Goal: Task Accomplishment & Management: Manage account settings

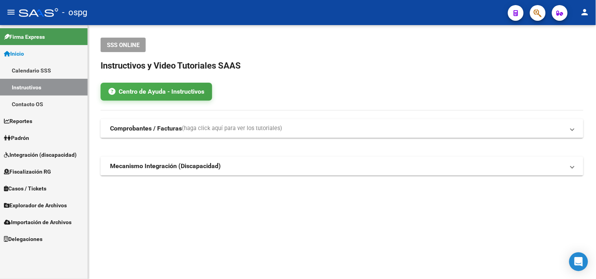
click at [23, 140] on span "Padrón" at bounding box center [16, 138] width 25 height 9
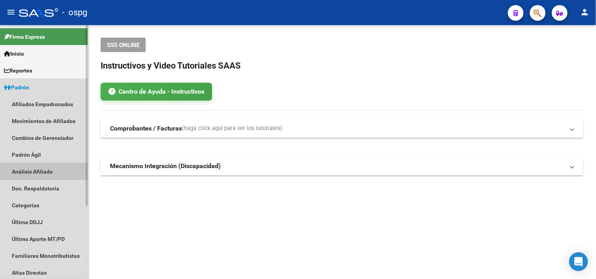
click at [22, 174] on link "Análisis Afiliado" at bounding box center [44, 171] width 88 height 17
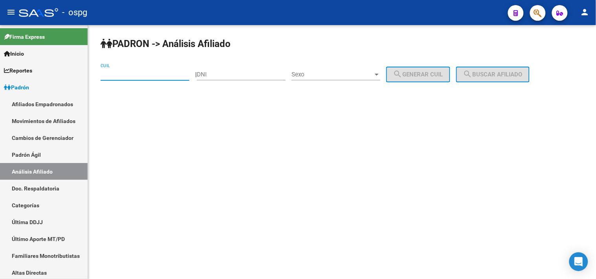
click at [122, 76] on input "CUIL" at bounding box center [144, 74] width 89 height 7
paste input "24-13697993-7"
type input "24-13697993-7"
click at [490, 71] on span "search Buscar afiliado" at bounding box center [492, 74] width 59 height 7
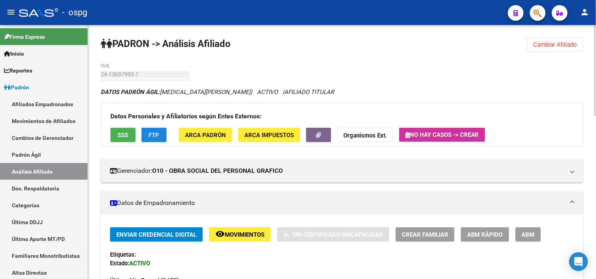
click at [148, 140] on button "FTP" at bounding box center [153, 135] width 25 height 15
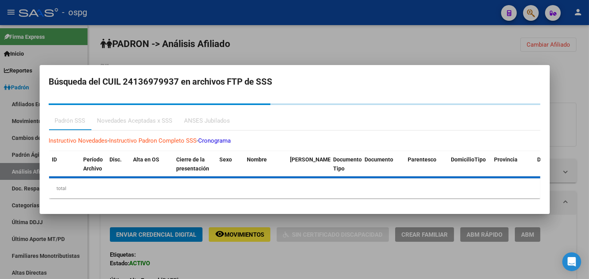
click at [211, 117] on div "ANSES Jubilados" at bounding box center [207, 121] width 46 height 9
click at [207, 122] on div "ANSES Jubilados" at bounding box center [207, 121] width 46 height 9
click at [120, 122] on div "Novedades Aceptadas x SSS" at bounding box center [134, 121] width 75 height 9
click at [207, 123] on div "ANSES Jubilados" at bounding box center [207, 121] width 46 height 9
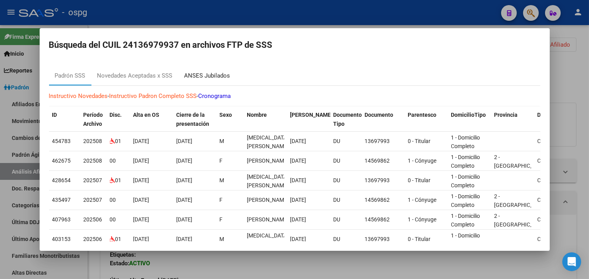
click at [203, 76] on div "ANSES Jubilados" at bounding box center [207, 75] width 46 height 9
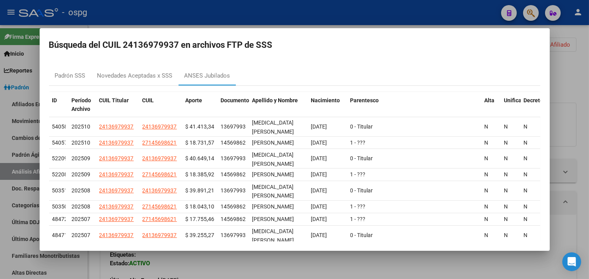
click at [234, 18] on div at bounding box center [294, 139] width 589 height 279
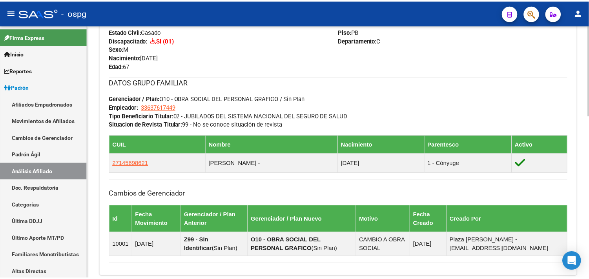
scroll to position [393, 0]
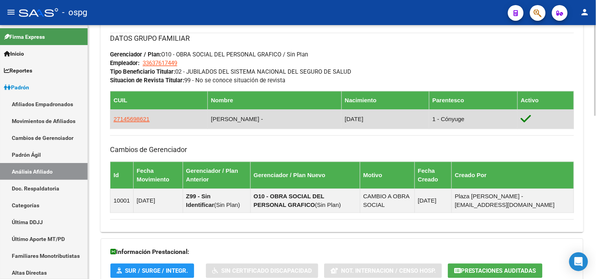
click at [132, 124] on td "27145698621" at bounding box center [158, 119] width 97 height 19
click at [131, 122] on span "27145698621" at bounding box center [131, 119] width 36 height 7
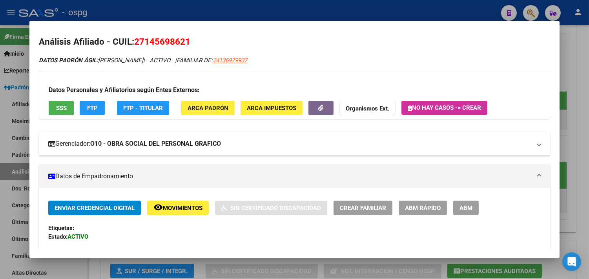
scroll to position [0, 0]
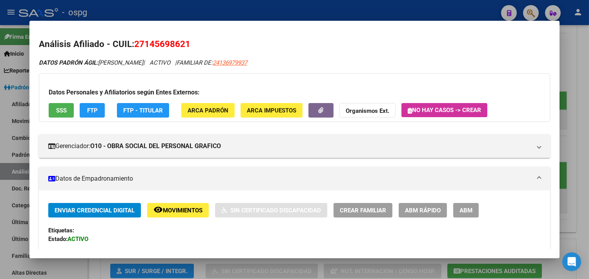
click at [57, 117] on button "SSS" at bounding box center [61, 110] width 25 height 15
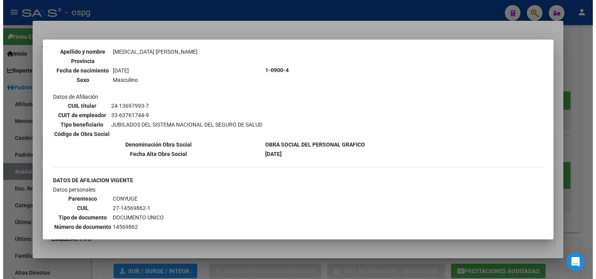
scroll to position [83, 0]
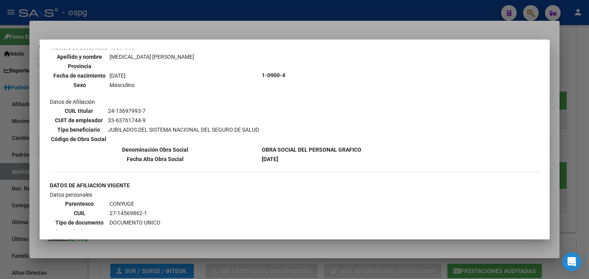
click at [159, 24] on div at bounding box center [294, 139] width 589 height 279
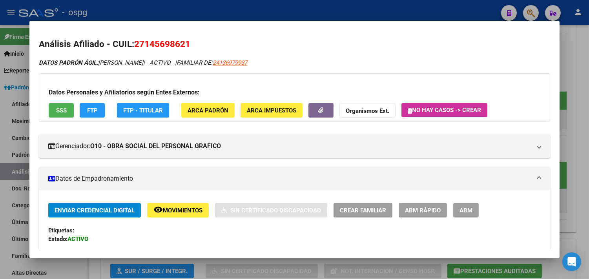
click at [88, 114] on span "FTP" at bounding box center [92, 110] width 11 height 7
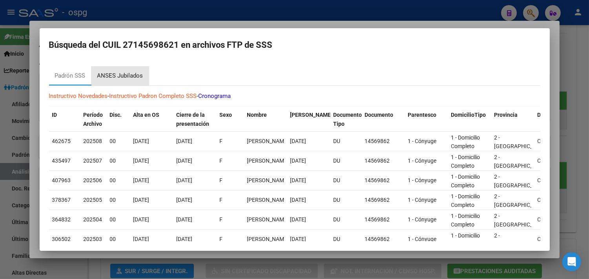
click at [125, 78] on div "ANSES Jubilados" at bounding box center [120, 75] width 46 height 9
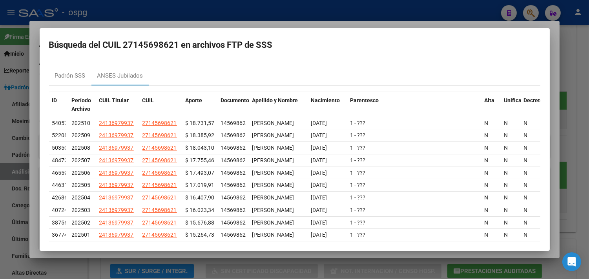
click at [251, 11] on div at bounding box center [294, 139] width 589 height 279
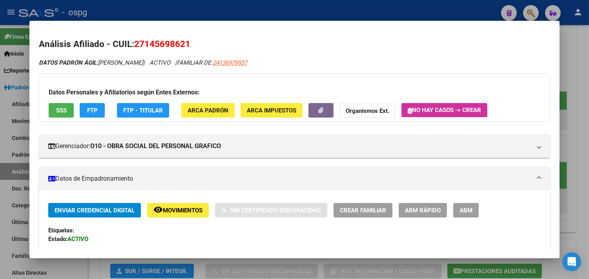
click at [215, 7] on div at bounding box center [294, 139] width 589 height 279
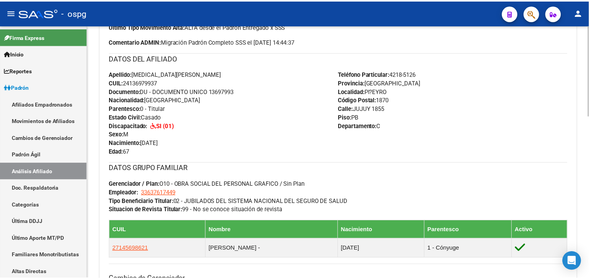
scroll to position [261, 0]
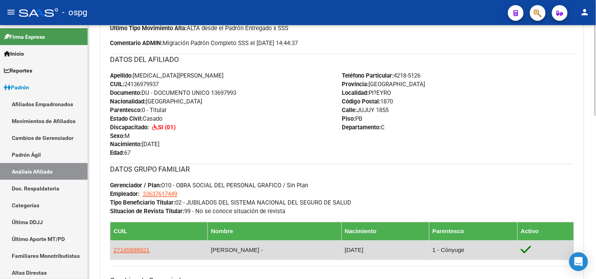
click at [138, 254] on span "27145698621" at bounding box center [131, 250] width 36 height 7
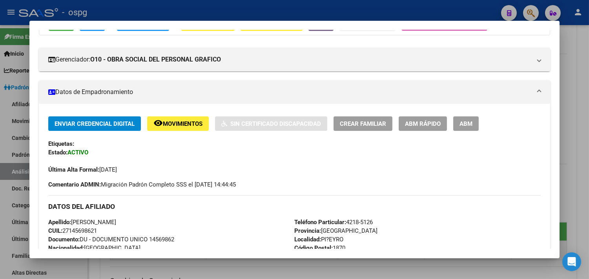
scroll to position [87, 0]
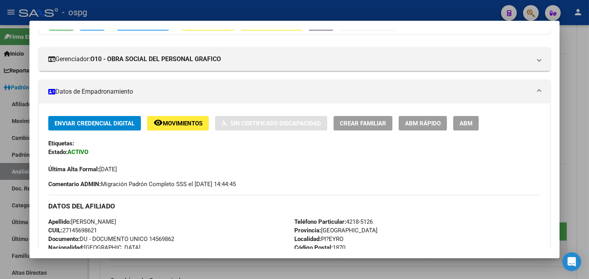
click at [469, 124] on span "ABM" at bounding box center [466, 123] width 13 height 7
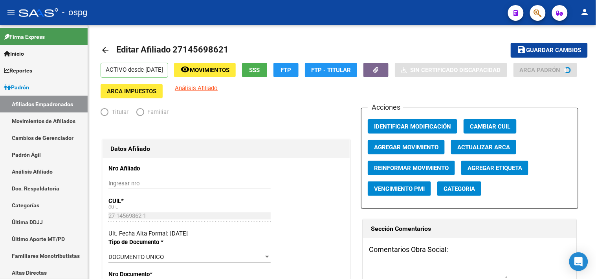
radio input "true"
type input "33-63761744-9"
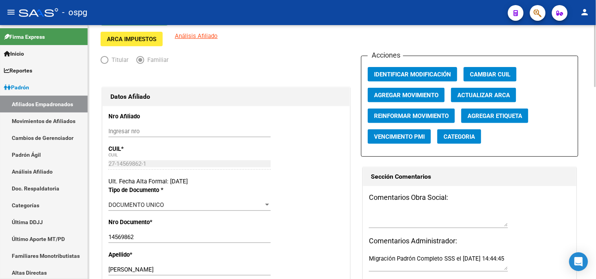
scroll to position [174, 0]
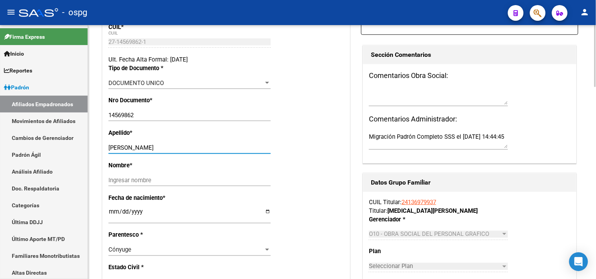
drag, startPoint x: 141, startPoint y: 148, endPoint x: 188, endPoint y: 151, distance: 46.4
click at [188, 151] on input "[PERSON_NAME]" at bounding box center [189, 147] width 162 height 7
type input "[PERSON_NAME]"
click at [120, 182] on input "Ingresar nombre" at bounding box center [189, 180] width 162 height 7
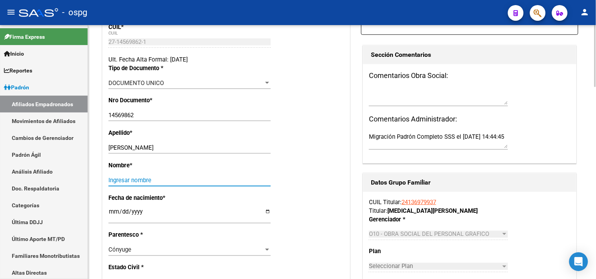
paste input "[PERSON_NAME]"
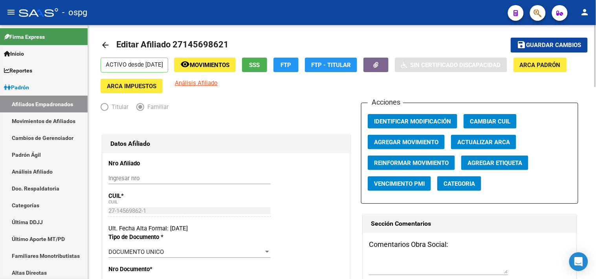
scroll to position [0, 0]
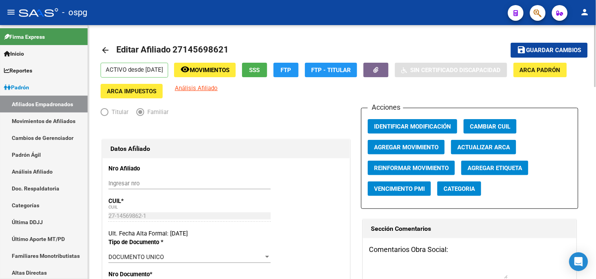
type input "[PERSON_NAME]"
drag, startPoint x: 547, startPoint y: 51, endPoint x: 471, endPoint y: 86, distance: 82.7
click at [546, 51] on span "Guardar cambios" at bounding box center [553, 50] width 55 height 7
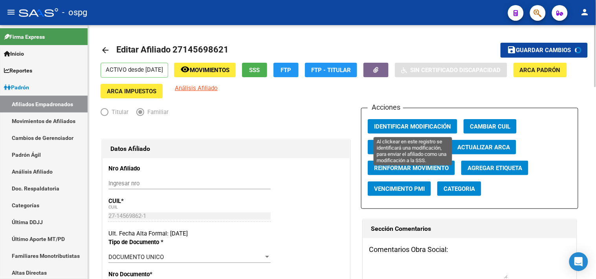
click at [403, 125] on span "Identificar Modificación" at bounding box center [412, 126] width 77 height 7
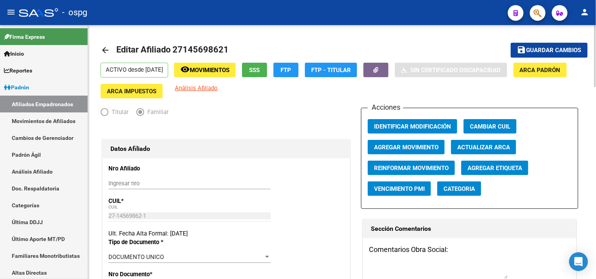
click at [563, 47] on span "Guardar cambios" at bounding box center [553, 50] width 55 height 7
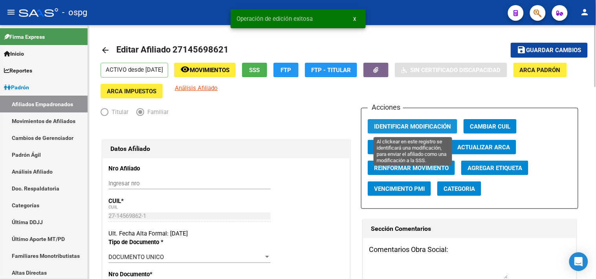
click at [420, 122] on button "Identificar Modificación" at bounding box center [412, 126] width 90 height 15
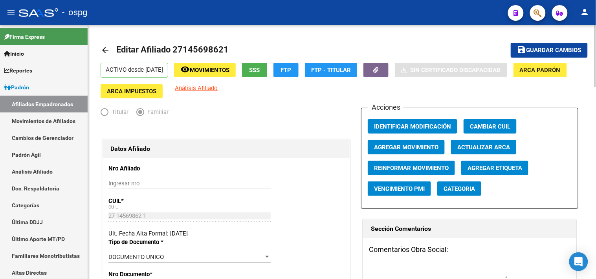
click at [395, 150] on span "Agregar Movimiento" at bounding box center [406, 147] width 64 height 7
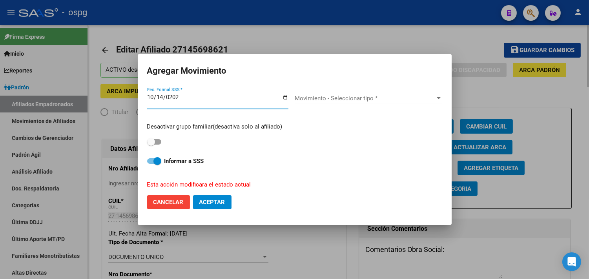
type input "[DATE]"
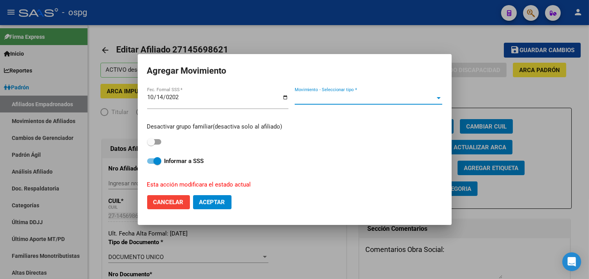
click at [351, 97] on span "Movimiento - Seleccionar tipo *" at bounding box center [365, 98] width 141 height 7
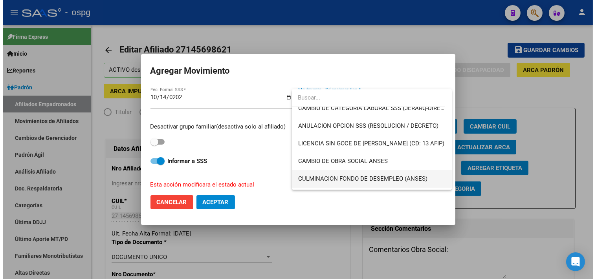
scroll to position [131, 0]
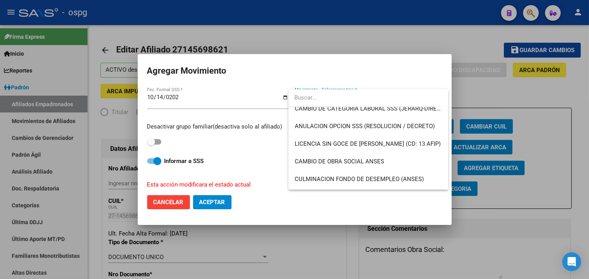
drag, startPoint x: 273, startPoint y: 37, endPoint x: 377, endPoint y: 54, distance: 105.5
click at [274, 36] on div at bounding box center [294, 139] width 589 height 279
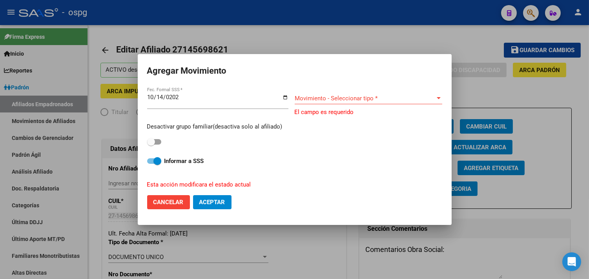
drag, startPoint x: 327, startPoint y: 37, endPoint x: 332, endPoint y: 37, distance: 5.1
click at [327, 37] on div at bounding box center [294, 139] width 589 height 279
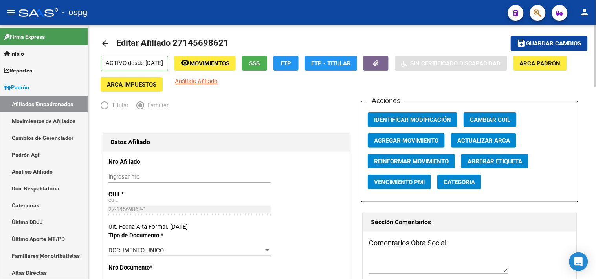
scroll to position [0, 0]
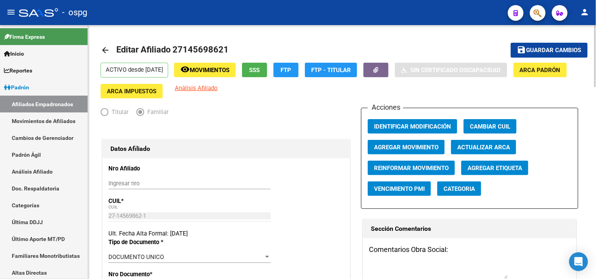
click at [100, 52] on mat-icon "arrow_back" at bounding box center [104, 50] width 9 height 9
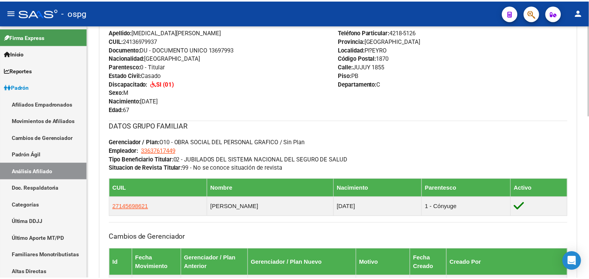
scroll to position [349, 0]
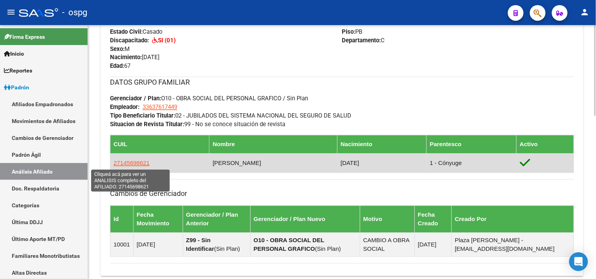
click at [132, 162] on span "27145698621" at bounding box center [131, 163] width 36 height 7
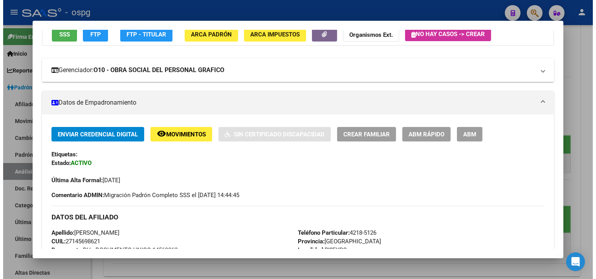
scroll to position [0, 0]
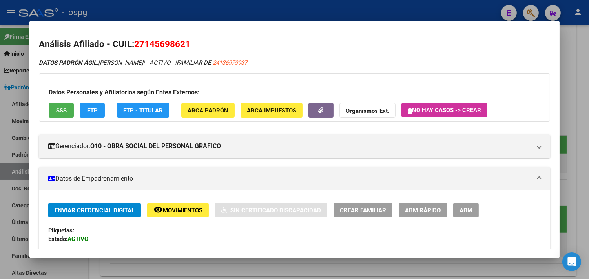
click at [266, 22] on mat-dialog-container "Análisis Afiliado - CUIL: 27145698621 DATOS PADRÓN ÁGIL: [PERSON_NAME] | ACTIVO…" at bounding box center [294, 139] width 530 height 237
click at [347, 8] on div at bounding box center [294, 139] width 589 height 279
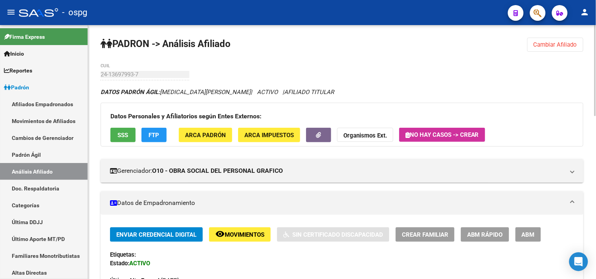
click at [543, 48] on button "Cambiar Afiliado" at bounding box center [555, 45] width 56 height 14
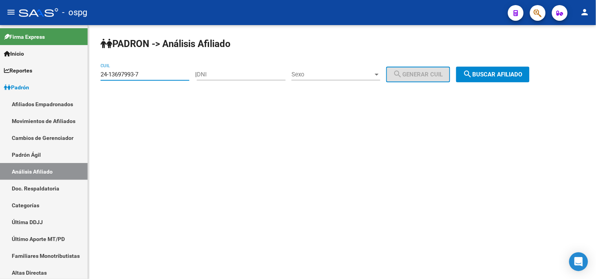
drag, startPoint x: 146, startPoint y: 72, endPoint x: 89, endPoint y: 78, distance: 57.6
click at [89, 78] on div "PADRON -> Análisis Afiliado 24-13697993-7 CUIL | DNI Sexo Sexo search Generar C…" at bounding box center [342, 66] width 508 height 82
type input "23-41916697-9"
click at [502, 79] on button "search Buscar afiliado" at bounding box center [492, 75] width 73 height 16
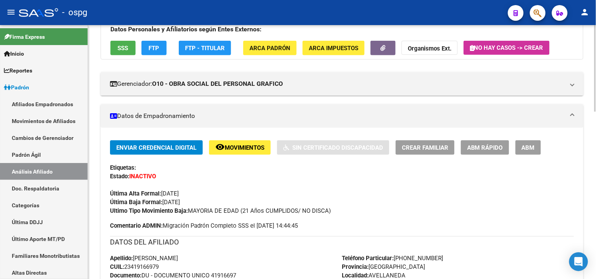
scroll to position [131, 0]
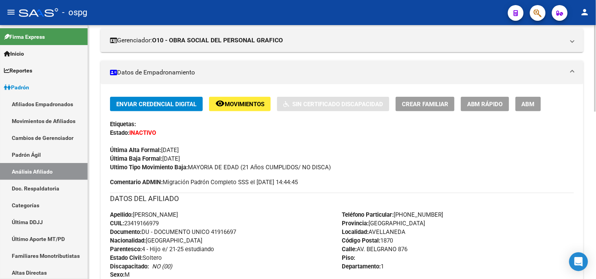
click at [524, 106] on span "ABM" at bounding box center [527, 104] width 13 height 7
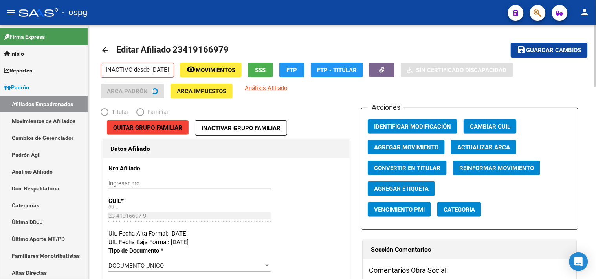
radio input "true"
type input "30-71242334-6"
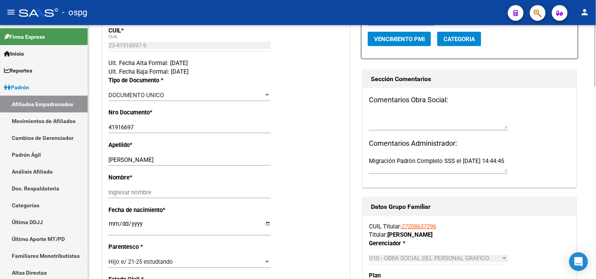
scroll to position [174, 0]
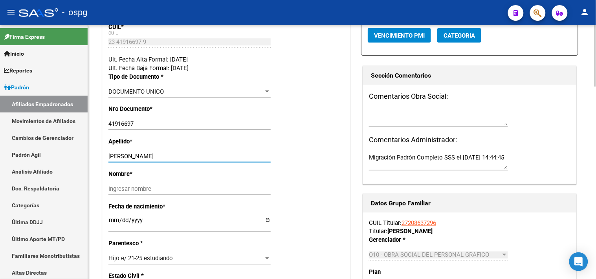
drag, startPoint x: 137, startPoint y: 154, endPoint x: 168, endPoint y: 156, distance: 31.1
click at [168, 156] on input "[PERSON_NAME]" at bounding box center [189, 156] width 162 height 7
type input "[PERSON_NAME]"
click at [126, 188] on input "Ingresar nombre" at bounding box center [189, 189] width 162 height 7
paste input "[PERSON_NAME]"
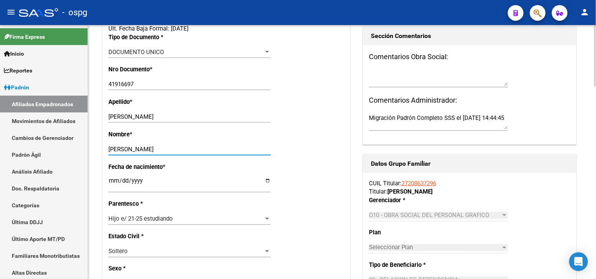
scroll to position [261, 0]
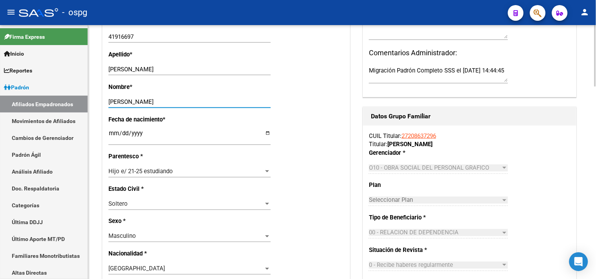
type input "[PERSON_NAME]"
click at [187, 172] on div "Hijo e/ 21-25 estudiando" at bounding box center [185, 171] width 155 height 7
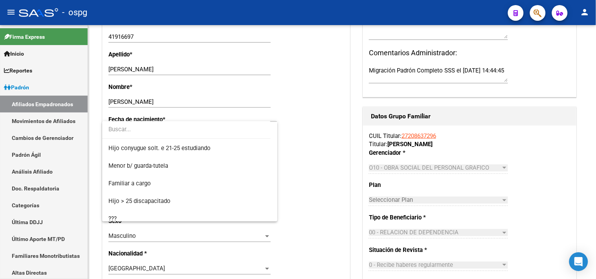
scroll to position [0, 0]
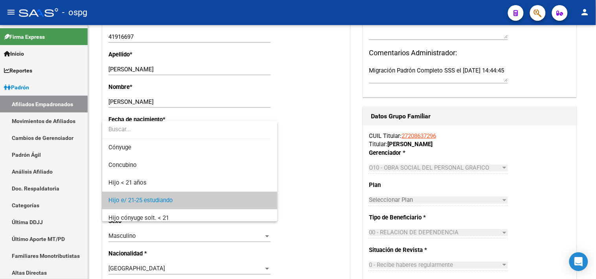
click at [328, 66] on div at bounding box center [298, 139] width 596 height 279
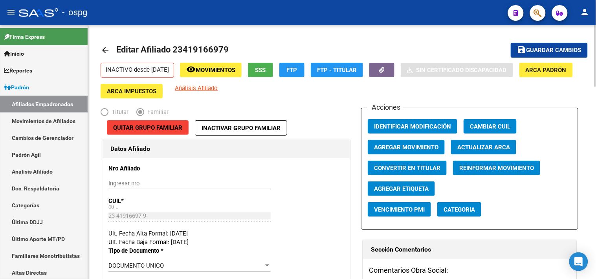
click at [391, 147] on span "Agregar Movimiento" at bounding box center [406, 147] width 64 height 7
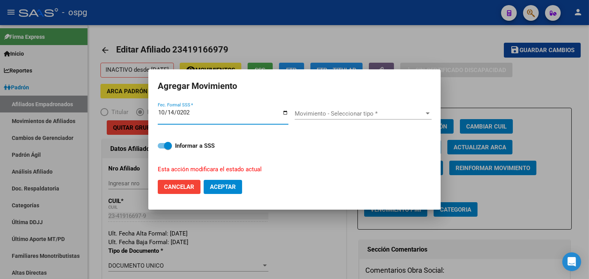
type input "[DATE]"
click at [342, 109] on div "Movimiento - Seleccionar tipo * Movimiento - Seleccionar tipo *" at bounding box center [363, 114] width 137 height 12
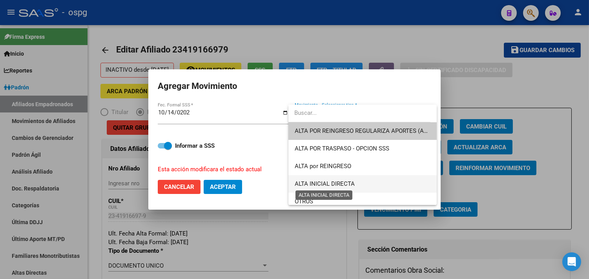
click at [338, 184] on span "ALTA INICIAL DIRECTA" at bounding box center [325, 184] width 60 height 7
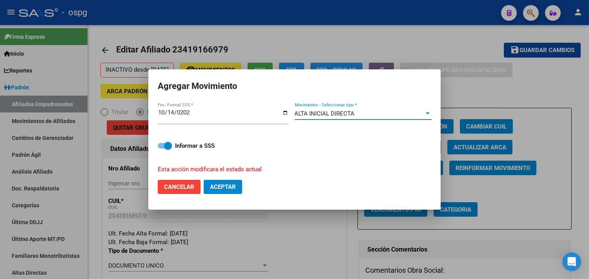
click at [221, 184] on span "Aceptar" at bounding box center [223, 187] width 26 height 7
checkbox input "false"
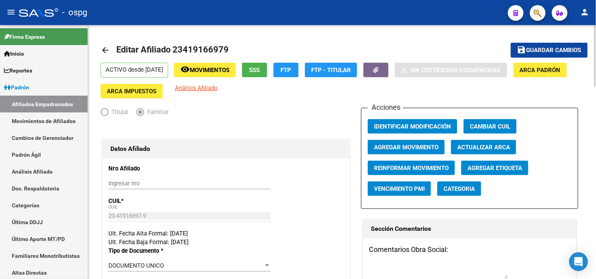
click at [106, 47] on mat-icon "arrow_back" at bounding box center [104, 50] width 9 height 9
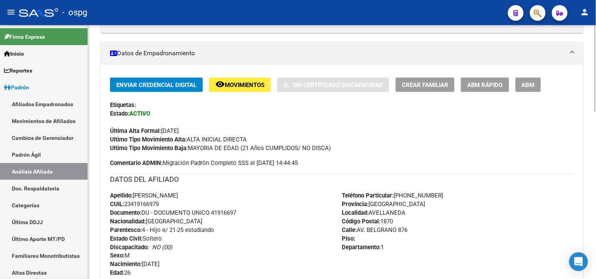
scroll to position [131, 0]
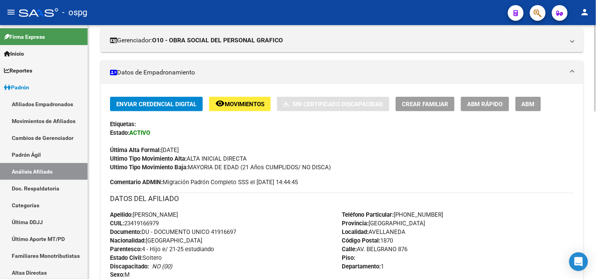
click at [528, 106] on span "ABM" at bounding box center [527, 104] width 13 height 7
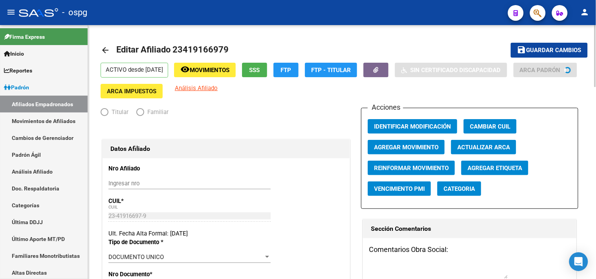
radio input "true"
type input "30-71242334-6"
click at [420, 150] on span "Agregar Movimiento" at bounding box center [406, 147] width 64 height 7
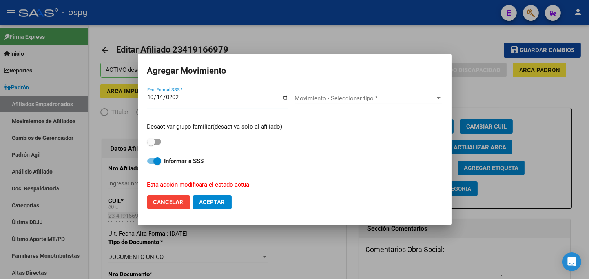
type input "[DATE]"
click at [338, 95] on div "Movimiento - Seleccionar tipo * Movimiento - Seleccionar tipo *" at bounding box center [369, 99] width 148 height 12
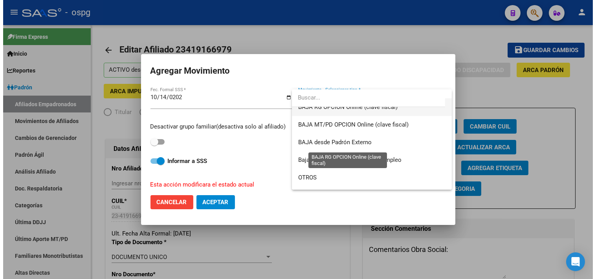
scroll to position [570, 0]
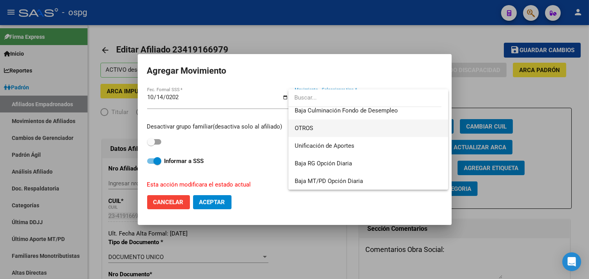
click at [326, 132] on span "OTROS" at bounding box center [368, 129] width 147 height 18
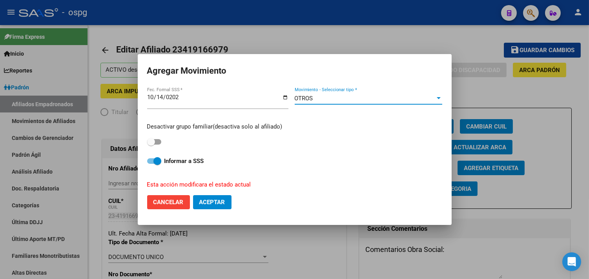
click at [222, 203] on span "Aceptar" at bounding box center [212, 202] width 26 height 7
checkbox input "false"
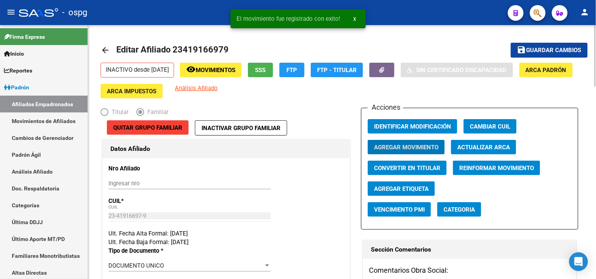
click at [392, 170] on span "Convertir en Titular" at bounding box center [407, 168] width 66 height 7
radio input "true"
type input "0"
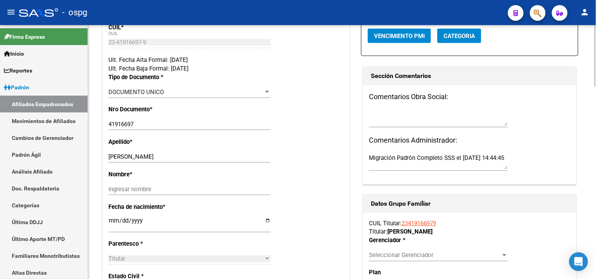
scroll to position [174, 0]
drag, startPoint x: 139, startPoint y: 157, endPoint x: 164, endPoint y: 159, distance: 25.2
click at [164, 159] on input "[PERSON_NAME]" at bounding box center [189, 156] width 162 height 7
type input "[PERSON_NAME]"
click at [128, 191] on input "Ingresar nombre" at bounding box center [189, 189] width 162 height 7
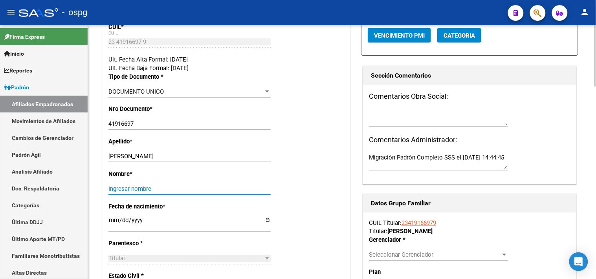
paste input "[PERSON_NAME]"
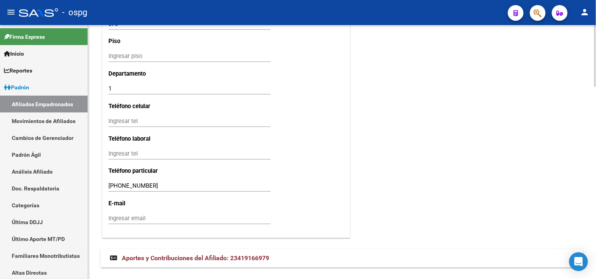
scroll to position [785, 0]
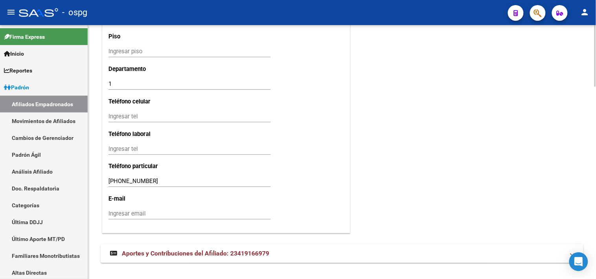
type input "[PERSON_NAME]"
click at [127, 119] on input "Ingresar tel" at bounding box center [189, 116] width 162 height 7
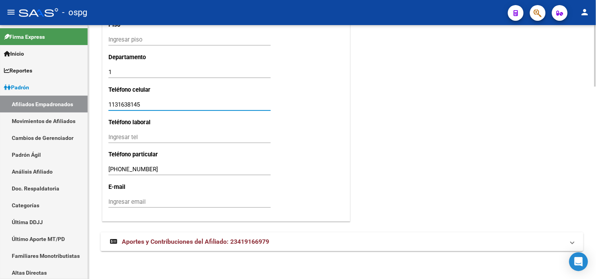
type input "1131638145"
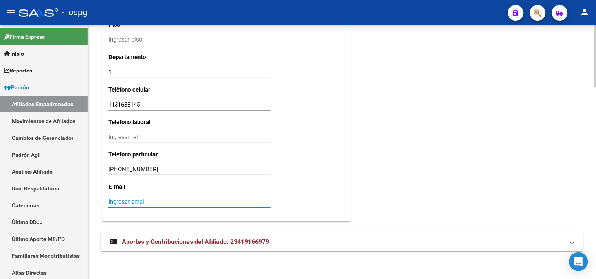
drag, startPoint x: 112, startPoint y: 203, endPoint x: 119, endPoint y: 203, distance: 7.1
click at [115, 203] on input "Ingresar email" at bounding box center [189, 202] width 162 height 7
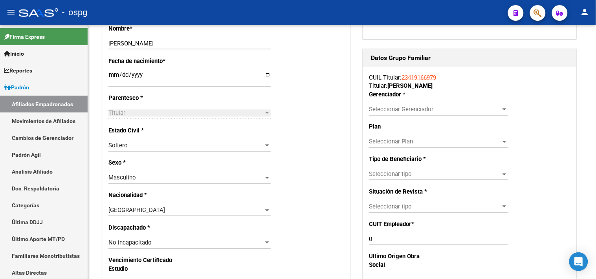
scroll to position [317, 0]
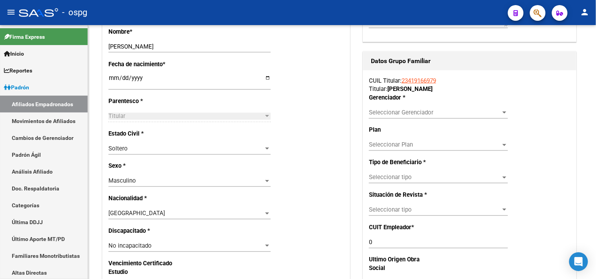
type input "[EMAIL_ADDRESS][DOMAIN_NAME]"
click at [387, 110] on span "Seleccionar Gerenciador" at bounding box center [435, 113] width 132 height 7
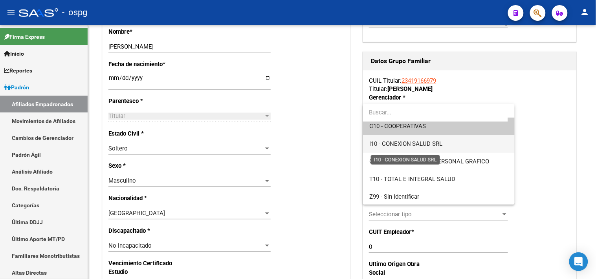
scroll to position [5, 0]
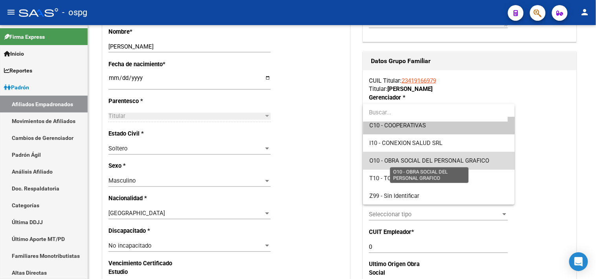
click at [449, 161] on span "O10 - OBRA SOCIAL DEL PERSONAL GRAFICO" at bounding box center [429, 160] width 120 height 7
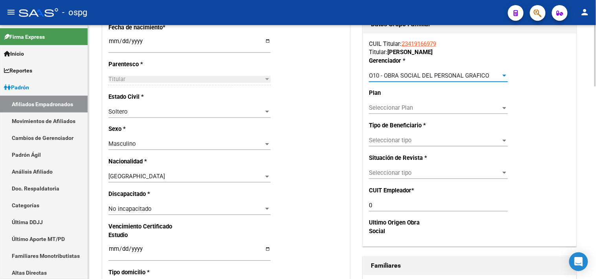
scroll to position [404, 0]
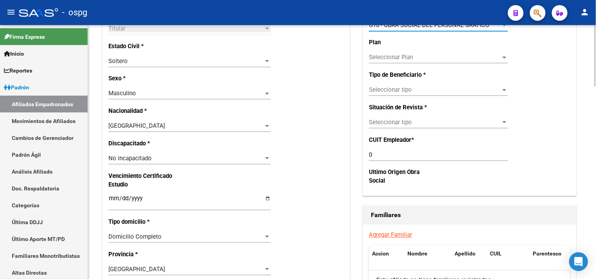
click at [386, 91] on span "Seleccionar tipo" at bounding box center [435, 90] width 132 height 7
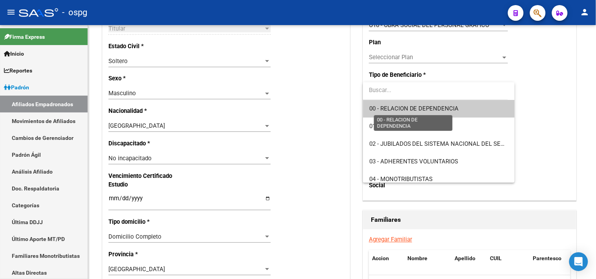
click at [418, 111] on span "00 - RELACION DE DEPENDENCIA" at bounding box center [414, 108] width 90 height 7
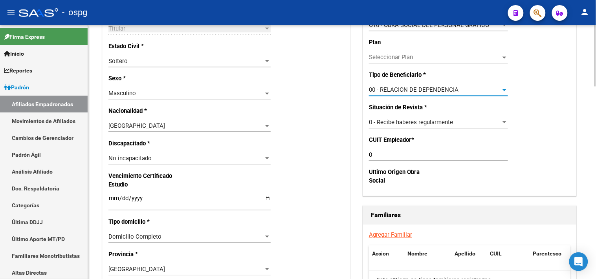
type input "30-71210265-5"
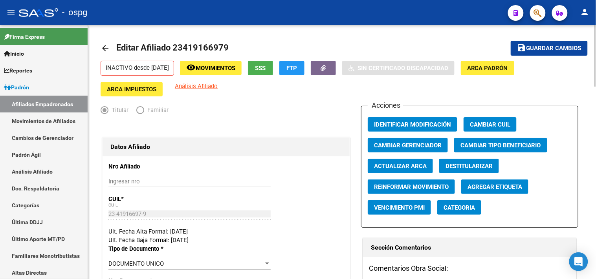
scroll to position [0, 0]
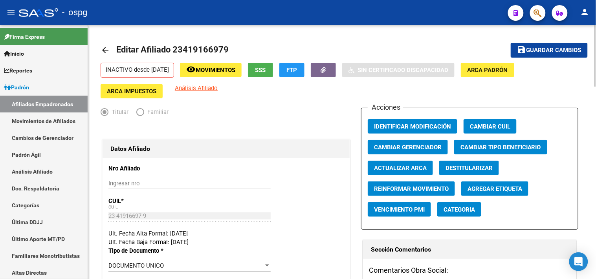
click at [547, 49] on span "Guardar cambios" at bounding box center [553, 50] width 55 height 7
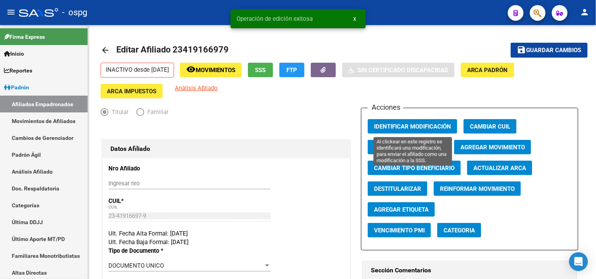
click at [405, 128] on span "Identificar Modificación" at bounding box center [412, 126] width 77 height 7
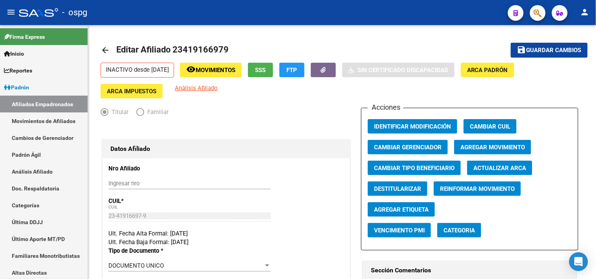
click at [535, 50] on span "Guardar cambios" at bounding box center [553, 50] width 55 height 7
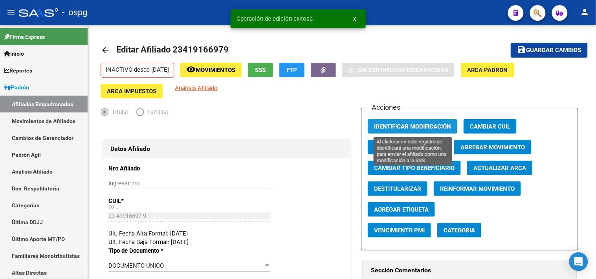
click at [385, 130] on span "Identificar Modificación" at bounding box center [412, 126] width 77 height 7
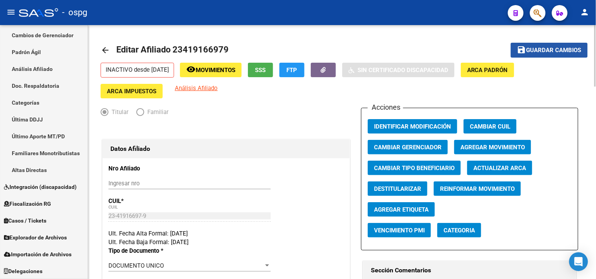
drag, startPoint x: 546, startPoint y: 48, endPoint x: 367, endPoint y: 137, distance: 200.8
click at [546, 49] on span "Guardar cambios" at bounding box center [553, 50] width 55 height 7
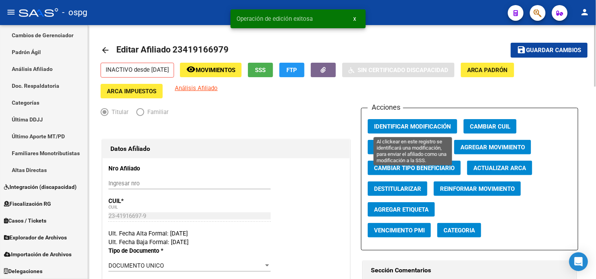
click at [395, 127] on span "Identificar Modificación" at bounding box center [412, 126] width 77 height 7
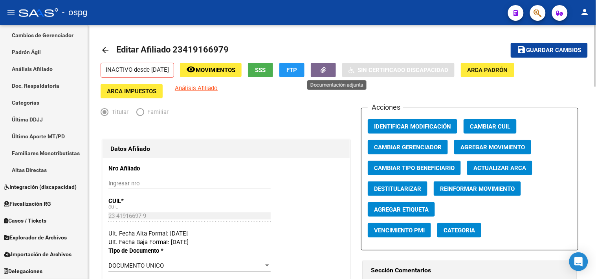
click at [326, 69] on icon "button" at bounding box center [323, 70] width 5 height 6
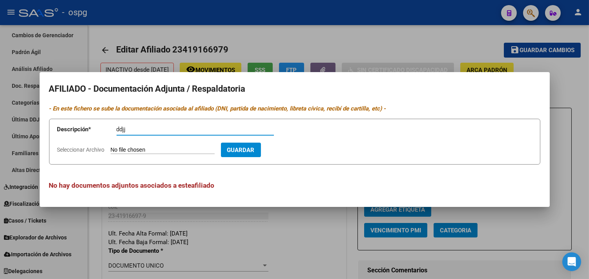
type input "ddjj"
click at [132, 152] on input "Seleccionar Archivo" at bounding box center [163, 150] width 104 height 7
type input "C:\fakepath\[PERSON_NAME] ALTA BENEFICIARIO.pdf"
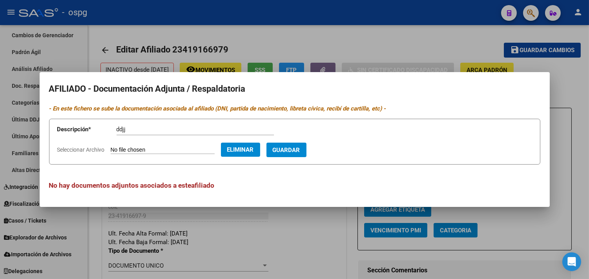
click at [296, 150] on span "Guardar" at bounding box center [286, 150] width 27 height 7
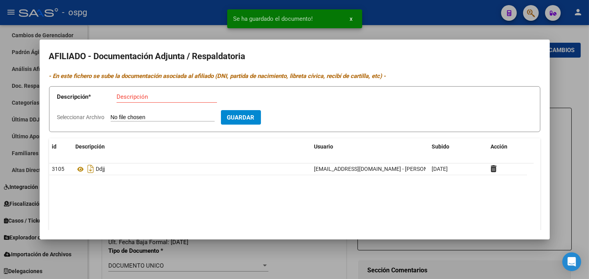
click at [175, 55] on h2 "AFILIADO - Documentación Adjunta / Respaldatoria" at bounding box center [294, 56] width 491 height 15
click at [128, 32] on div at bounding box center [294, 139] width 589 height 279
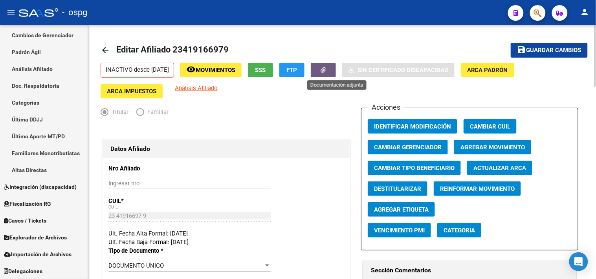
click at [334, 76] on button "button" at bounding box center [323, 70] width 25 height 15
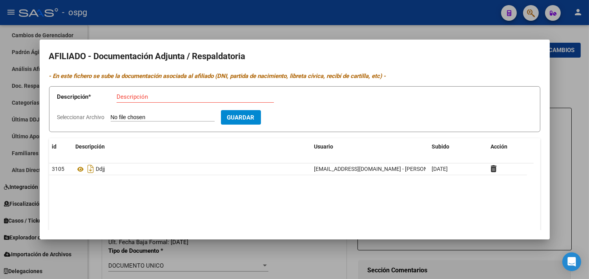
click at [191, 31] on div at bounding box center [294, 139] width 589 height 279
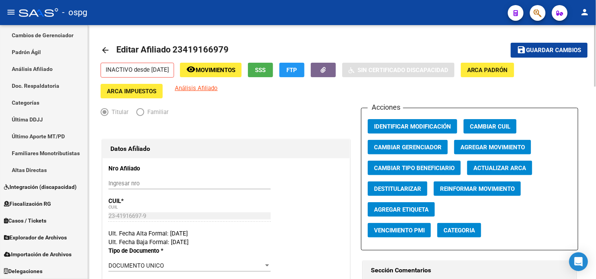
click at [535, 42] on mat-toolbar-row "save Guardar cambios" at bounding box center [536, 50] width 102 height 25
click at [535, 44] on button "save Guardar cambios" at bounding box center [548, 50] width 77 height 15
drag, startPoint x: 534, startPoint y: 42, endPoint x: 526, endPoint y: 44, distance: 7.6
click at [534, 43] on button "save Guardar cambios" at bounding box center [548, 50] width 77 height 15
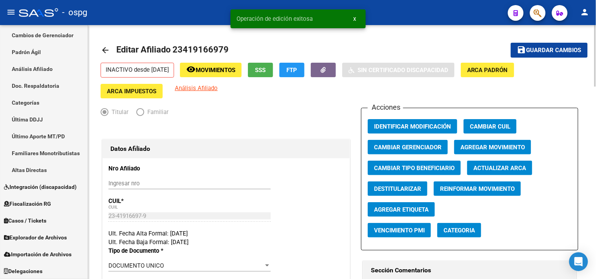
click at [105, 49] on mat-icon "arrow_back" at bounding box center [104, 50] width 9 height 9
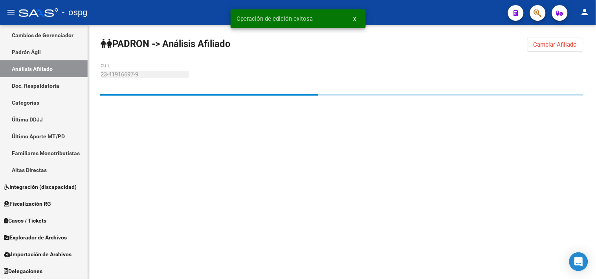
drag, startPoint x: 539, startPoint y: 44, endPoint x: 497, endPoint y: 43, distance: 41.6
click at [537, 43] on span "Cambiar Afiliado" at bounding box center [555, 44] width 44 height 7
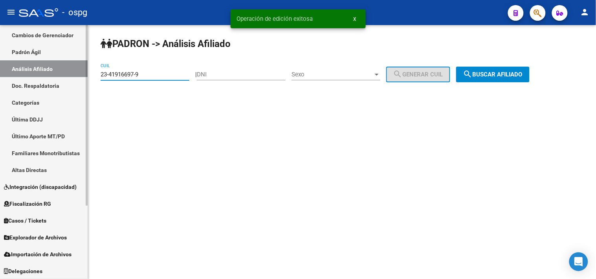
drag, startPoint x: 144, startPoint y: 75, endPoint x: 49, endPoint y: 86, distance: 95.2
click at [49, 86] on mat-sidenav-container "Firma Express Inicio Calendario SSS Instructivos Contacto OS Reportes Ingresos …" at bounding box center [298, 152] width 596 height 254
paste input "20-07010117-4"
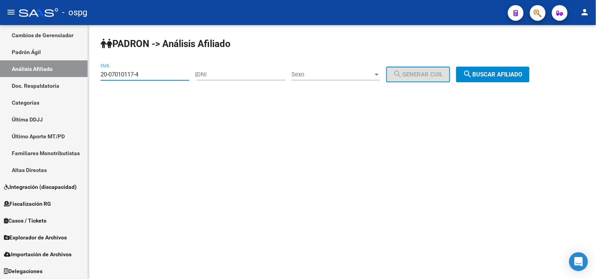
type input "20-07010117-4"
click at [503, 83] on div "PADRON -> Análisis Afiliado 20-07010117-4 CUIL | DNI Sexo Sexo search Generar C…" at bounding box center [342, 66] width 508 height 82
click at [497, 80] on button "search Buscar afiliado" at bounding box center [492, 75] width 73 height 16
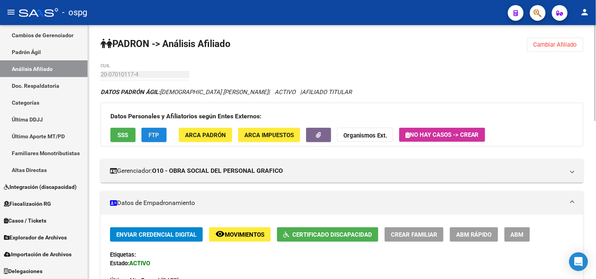
click at [155, 135] on span "FTP" at bounding box center [154, 135] width 11 height 7
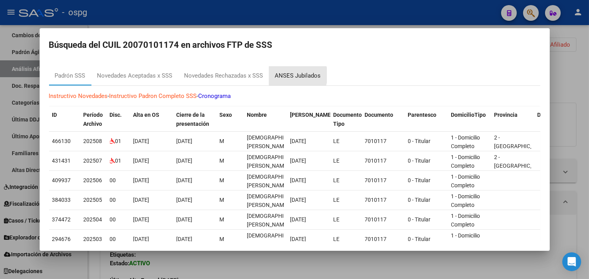
click at [291, 75] on div "ANSES Jubilados" at bounding box center [298, 75] width 46 height 9
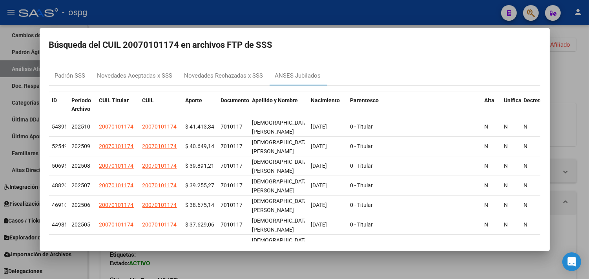
click at [162, 10] on div at bounding box center [294, 139] width 589 height 279
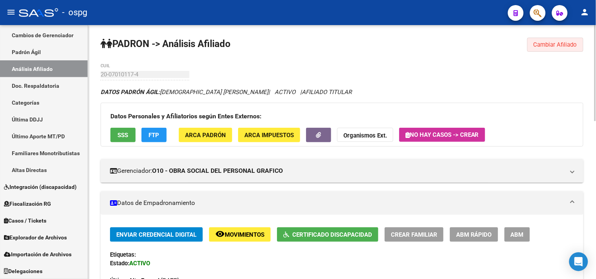
click at [546, 49] on button "Cambiar Afiliado" at bounding box center [555, 45] width 56 height 14
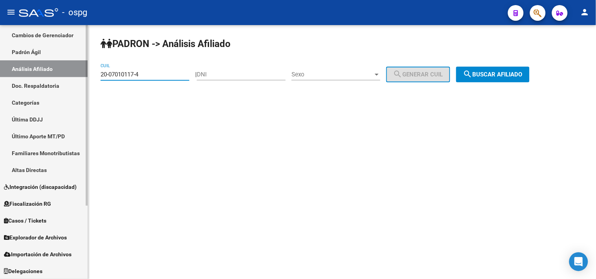
click at [58, 79] on mat-sidenav-container "Firma Express Inicio Calendario SSS Instructivos Contacto OS Reportes Ingresos …" at bounding box center [298, 152] width 596 height 254
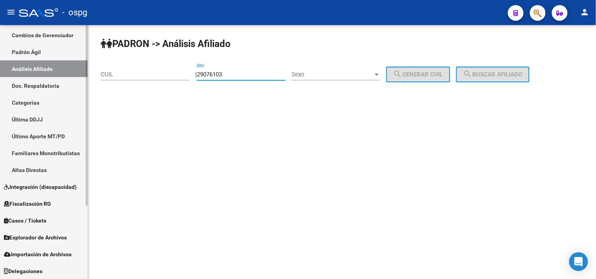
type input "29076103"
click at [334, 74] on span "Sexo" at bounding box center [332, 74] width 82 height 7
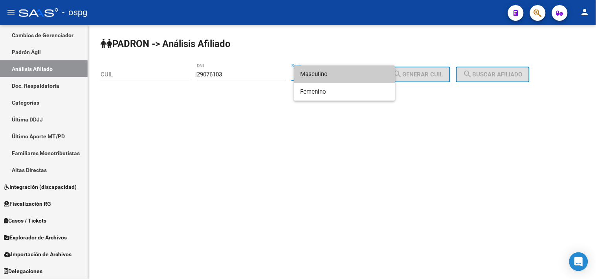
click at [331, 76] on span "Masculino" at bounding box center [344, 75] width 89 height 18
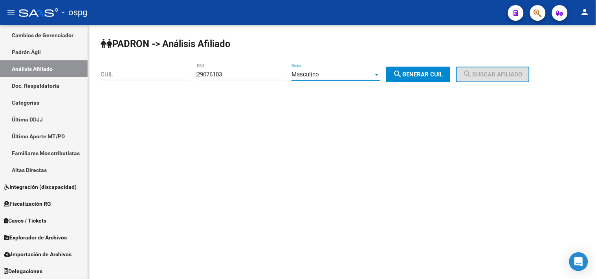
drag, startPoint x: 422, startPoint y: 72, endPoint x: 471, endPoint y: 77, distance: 50.0
click at [425, 72] on span "search Generar CUIL" at bounding box center [418, 74] width 50 height 7
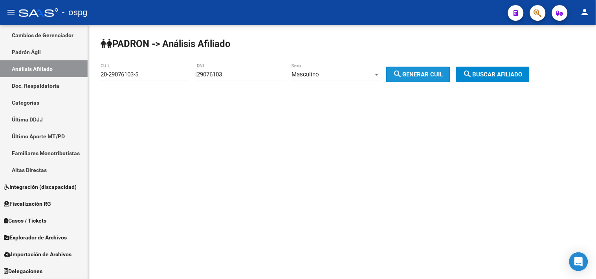
click at [508, 80] on button "search Buscar afiliado" at bounding box center [492, 75] width 73 height 16
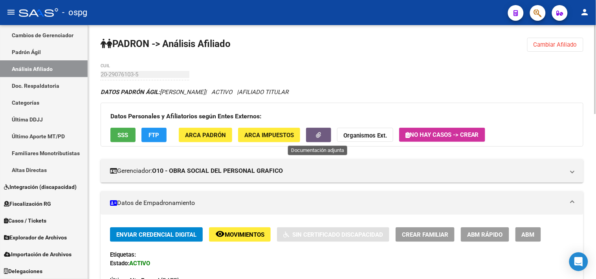
click at [322, 132] on button "button" at bounding box center [318, 135] width 25 height 15
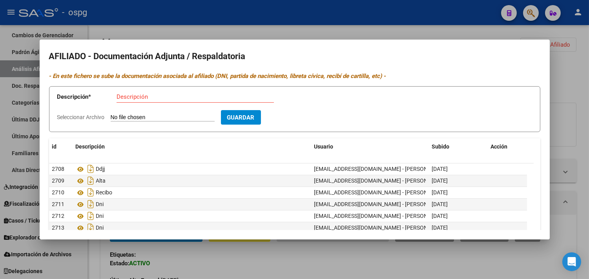
click at [212, 17] on div at bounding box center [294, 139] width 589 height 279
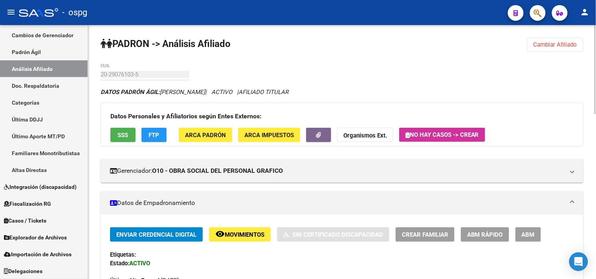
click at [542, 41] on span "Cambiar Afiliado" at bounding box center [555, 44] width 44 height 7
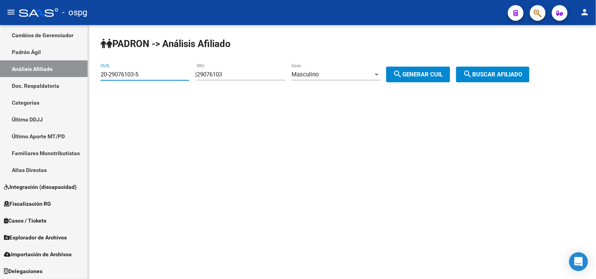
drag, startPoint x: 150, startPoint y: 78, endPoint x: 89, endPoint y: 84, distance: 61.6
click at [89, 84] on div "PADRON -> Análisis Afiliado 20-29076103-5 CUIL | 29076103 DNI Masculino Sexo se…" at bounding box center [342, 66] width 508 height 82
type input "23-41916697-9"
click at [497, 79] on button "search Buscar afiliado" at bounding box center [492, 75] width 73 height 16
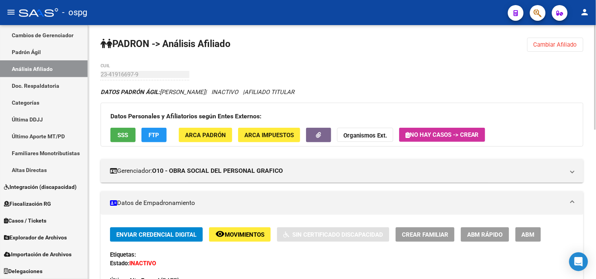
click at [524, 233] on span "ABM" at bounding box center [527, 235] width 13 height 7
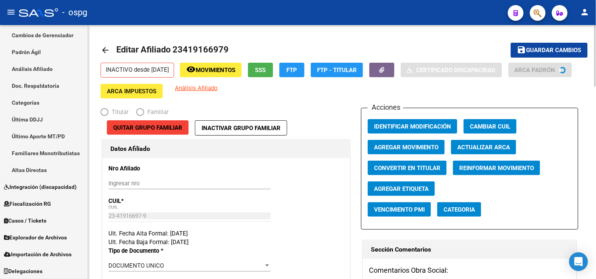
radio input "true"
type input "30-71210265-5"
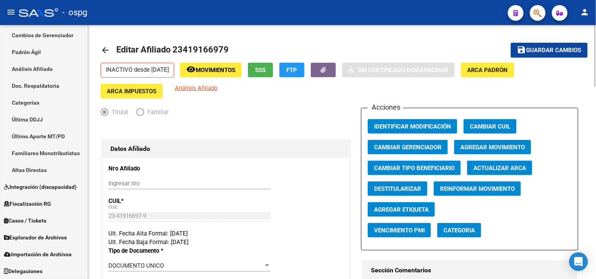
click at [501, 147] on span "Agregar Movimiento" at bounding box center [492, 147] width 64 height 7
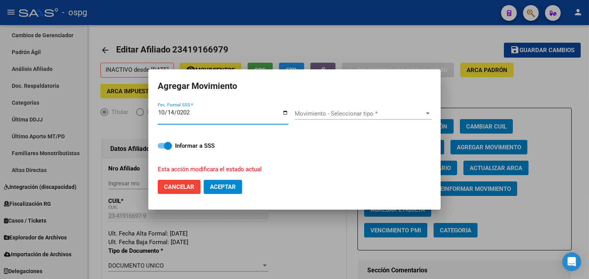
type input "[DATE]"
drag, startPoint x: 327, startPoint y: 120, endPoint x: 338, endPoint y: 116, distance: 11.3
click at [328, 120] on div "Movimiento - Seleccionar tipo * Movimiento - Seleccionar tipo *" at bounding box center [363, 117] width 137 height 19
click at [340, 116] on span "Movimiento - Seleccionar tipo *" at bounding box center [360, 113] width 130 height 7
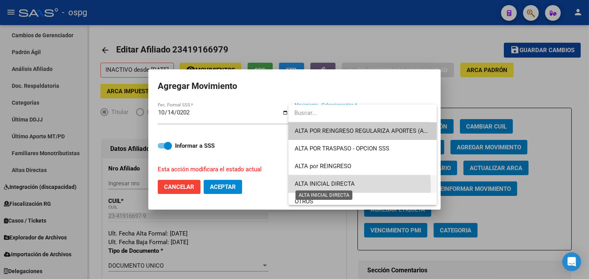
click at [328, 186] on span "ALTA INICIAL DIRECTA" at bounding box center [325, 184] width 60 height 7
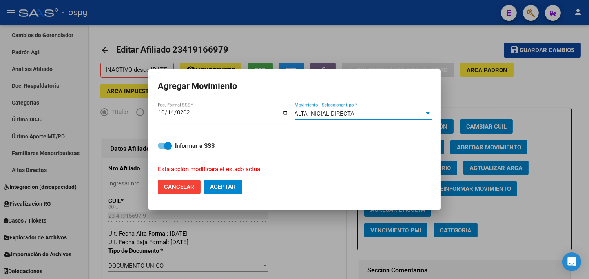
click at [222, 186] on span "Aceptar" at bounding box center [223, 187] width 26 height 7
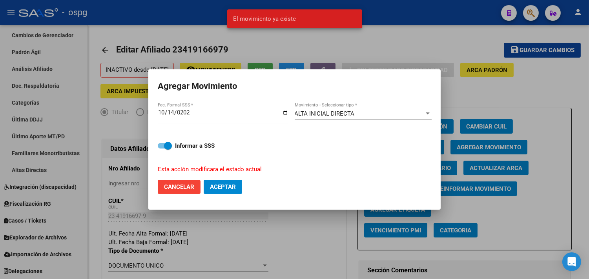
click at [260, 39] on div at bounding box center [294, 139] width 589 height 279
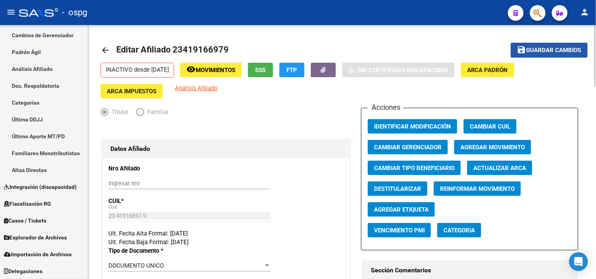
click at [562, 43] on button "save Guardar cambios" at bounding box center [548, 50] width 77 height 15
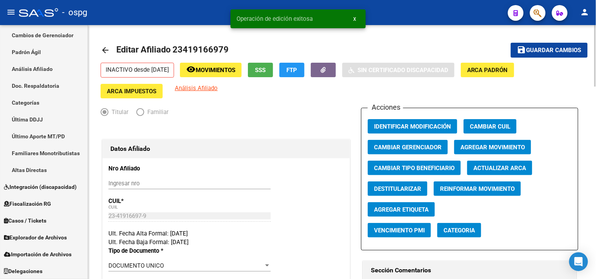
click at [546, 49] on span "Guardar cambios" at bounding box center [553, 50] width 55 height 7
click at [106, 49] on mat-icon "arrow_back" at bounding box center [104, 50] width 9 height 9
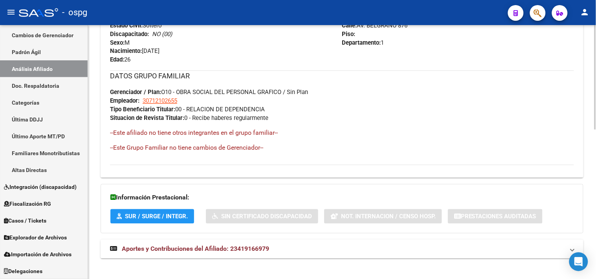
scroll to position [362, 0]
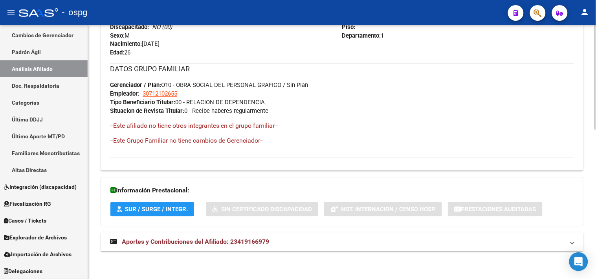
click at [210, 237] on mat-expansion-panel-header "Aportes y Contribuciones del Afiliado: 23419166979" at bounding box center [341, 242] width 482 height 19
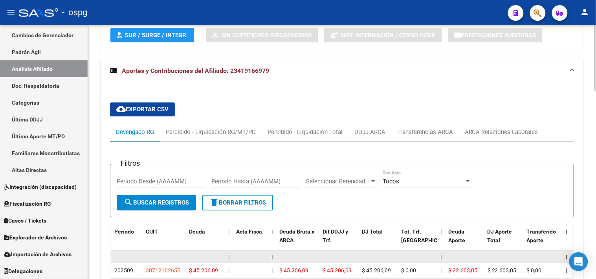
scroll to position [624, 0]
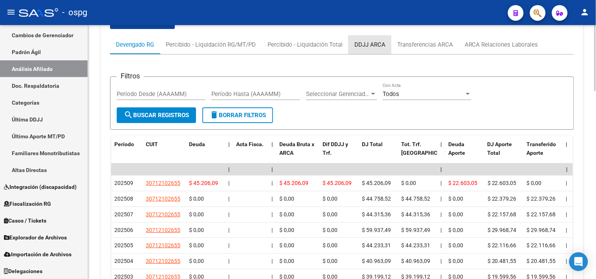
click at [371, 44] on div "DDJJ ARCA" at bounding box center [369, 44] width 31 height 9
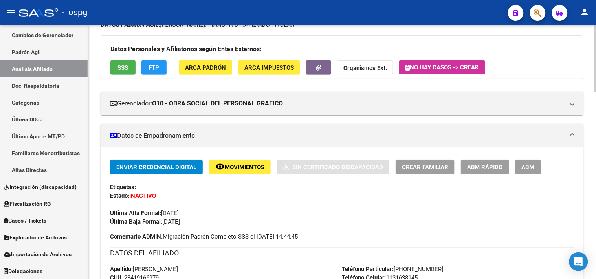
scroll to position [0, 0]
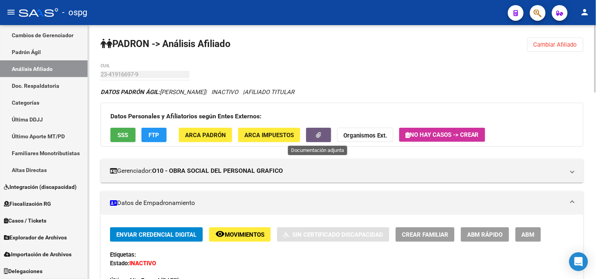
click at [316, 133] on icon "button" at bounding box center [318, 135] width 5 height 6
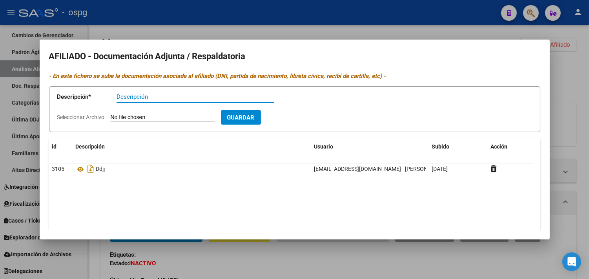
drag, startPoint x: 197, startPoint y: 5, endPoint x: 198, endPoint y: 13, distance: 7.9
click at [198, 6] on div at bounding box center [294, 139] width 589 height 279
